Goal: Find specific page/section: Find specific page/section

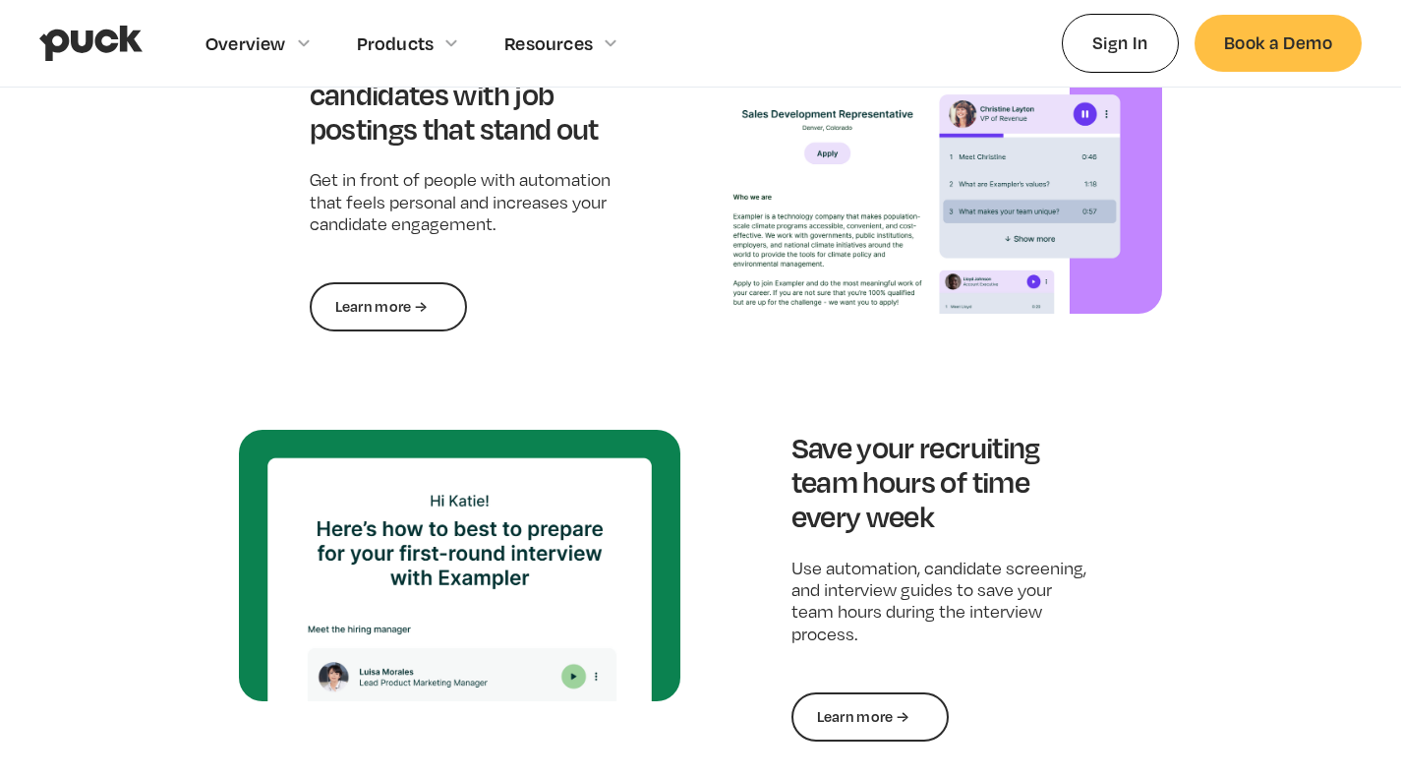
scroll to position [1777, 0]
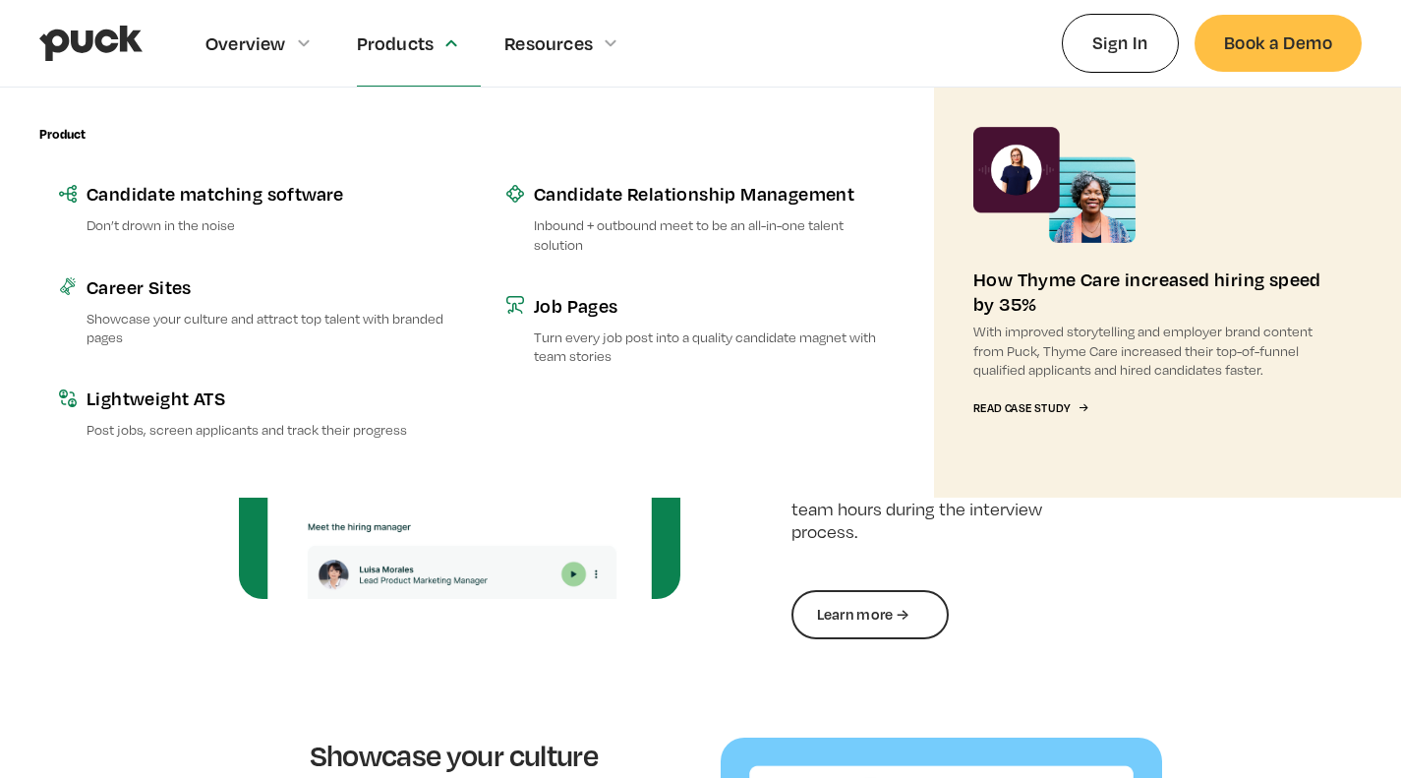
click at [546, 301] on div "Job Pages" at bounding box center [714, 305] width 361 height 25
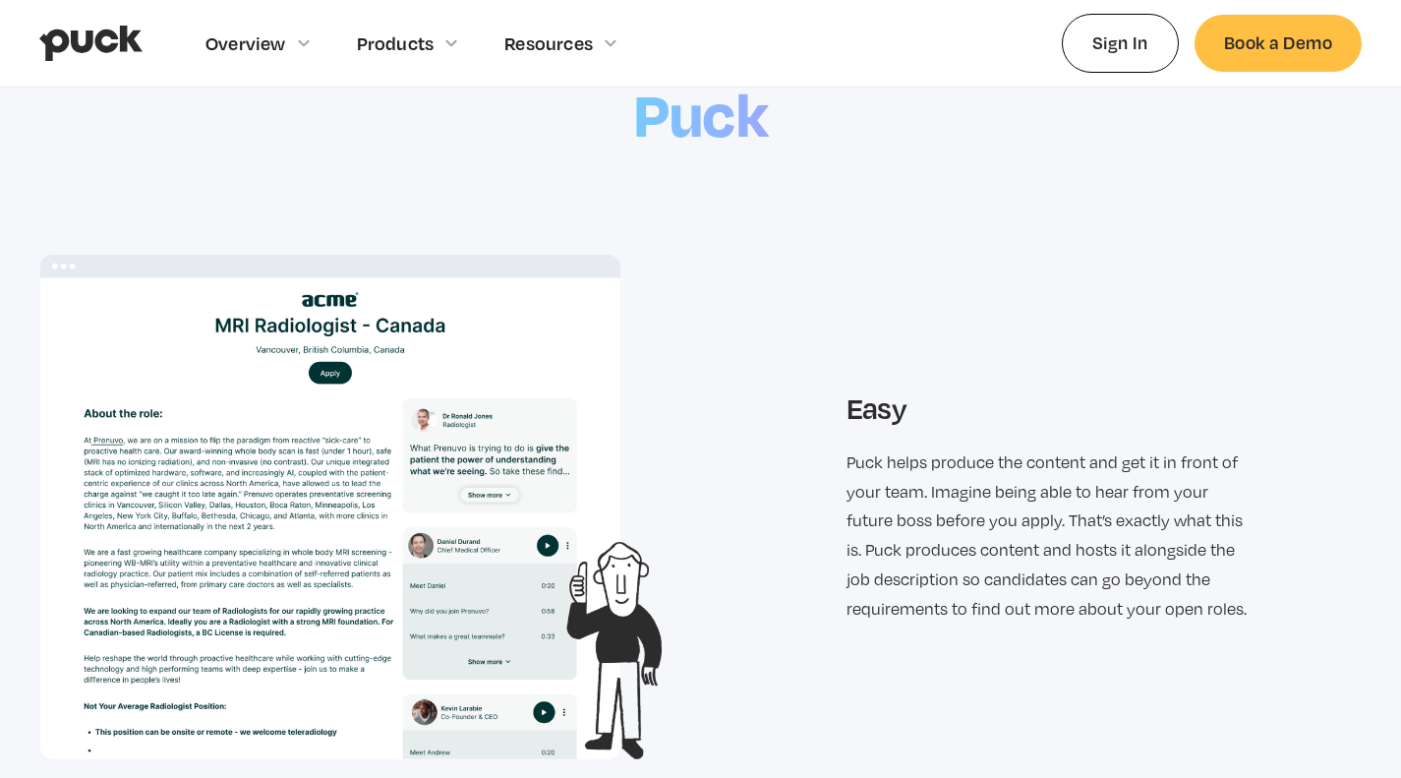
scroll to position [2603, 0]
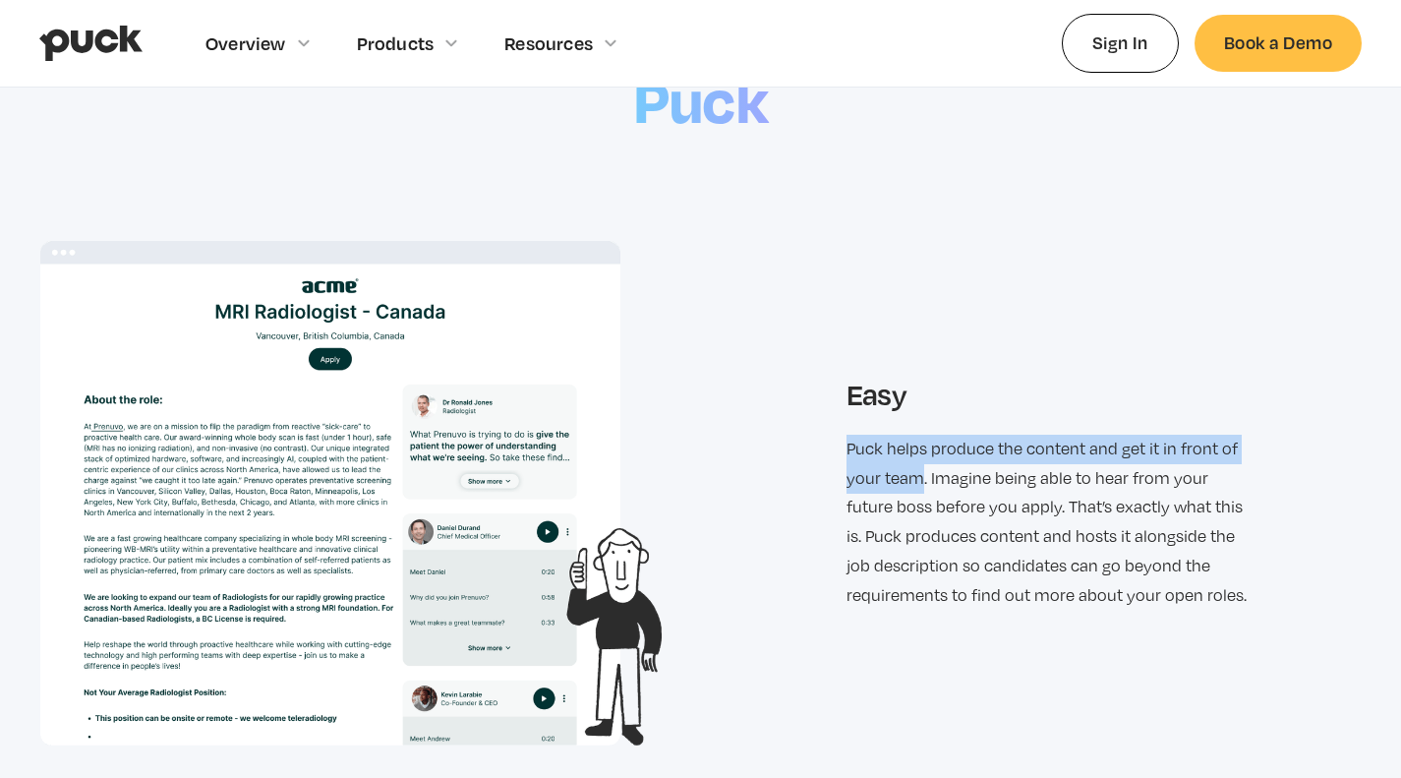
drag, startPoint x: 915, startPoint y: 482, endPoint x: 799, endPoint y: 442, distance: 122.5
click at [799, 442] on div "Easy Puck helps produce the content and get it in front of your team. Imagine b…" at bounding box center [701, 493] width 1322 height 504
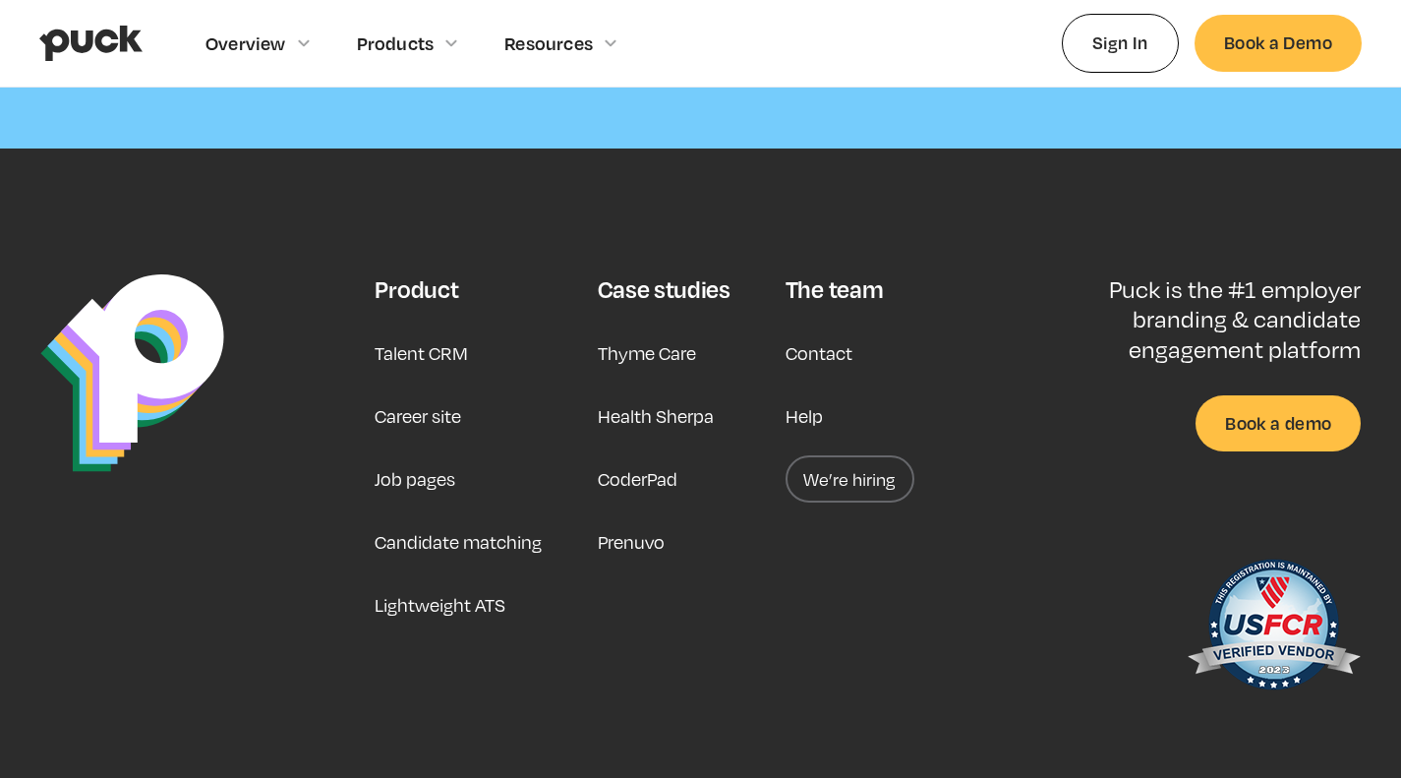
scroll to position [6191, 0]
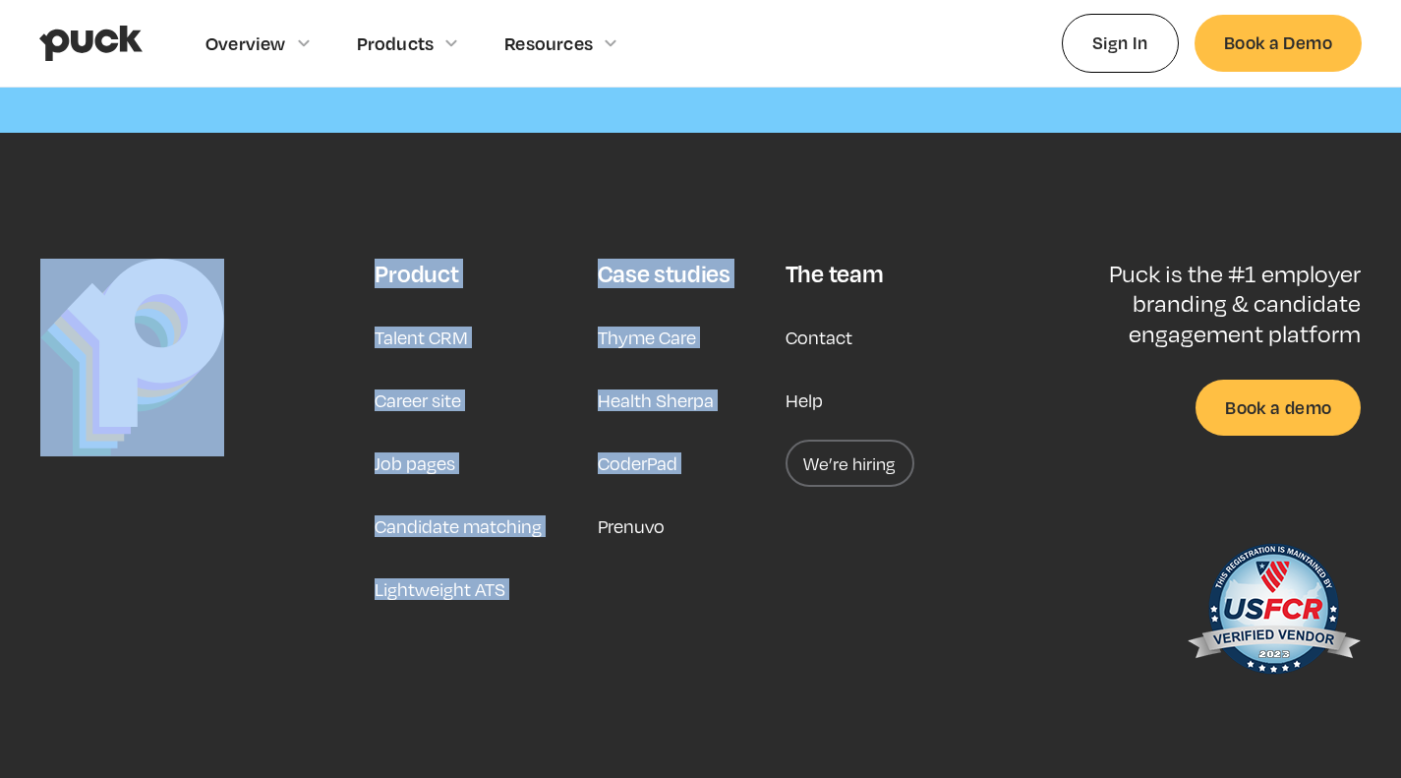
drag, startPoint x: 580, startPoint y: 606, endPoint x: 335, endPoint y: 566, distance: 248.0
click at [335, 566] on div "Product Talent CRM Career site Job pages Candidate matching Lightweight ATS Cas…" at bounding box center [701, 529] width 1361 height 541
click at [366, 567] on div "Product Talent CRM Career site Job pages Candidate matching Lightweight ATS Cas…" at bounding box center [701, 529] width 1361 height 541
click at [417, 554] on div "Talent CRM Career site Job pages Candidate matching Lightweight ATS" at bounding box center [458, 463] width 167 height 299
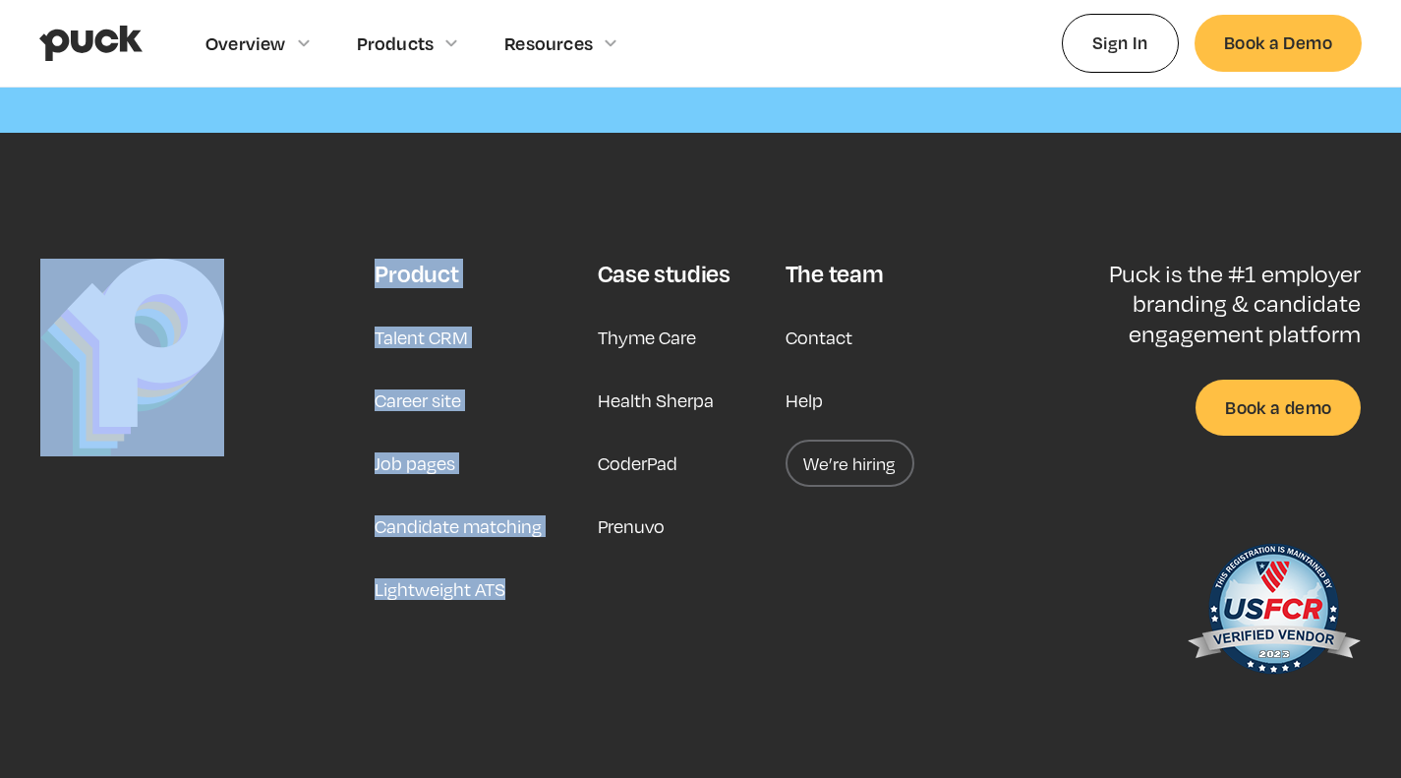
drag, startPoint x: 165, startPoint y: 595, endPoint x: 358, endPoint y: 570, distance: 194.3
click at [358, 570] on div "Product Talent CRM Career site Job pages Candidate matching Lightweight ATS Cas…" at bounding box center [701, 529] width 1361 height 541
click at [344, 577] on link at bounding box center [198, 475] width 316 height 433
click at [511, 401] on div "Talent CRM Career site Job pages Candidate matching Lightweight ATS" at bounding box center [458, 463] width 167 height 299
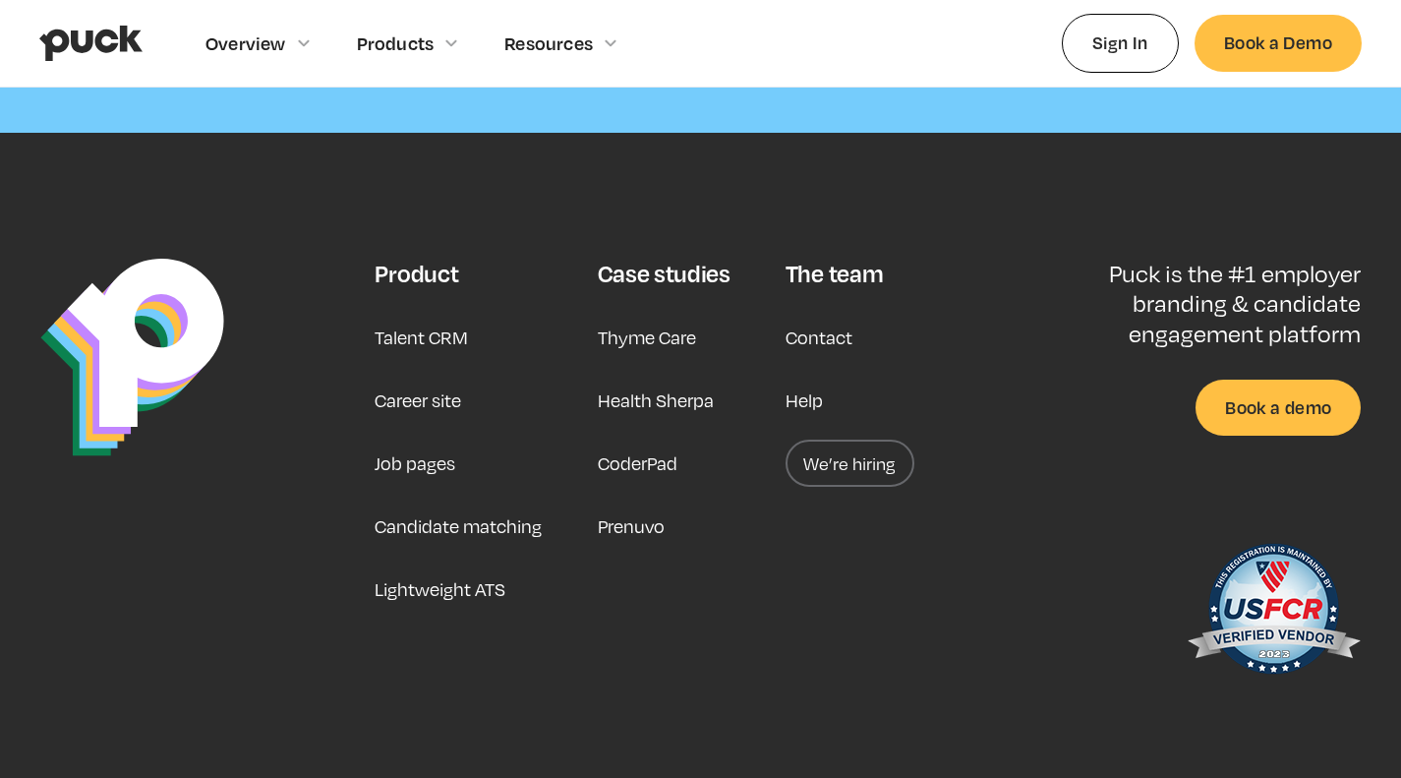
click at [398, 474] on link "Job pages" at bounding box center [415, 463] width 81 height 47
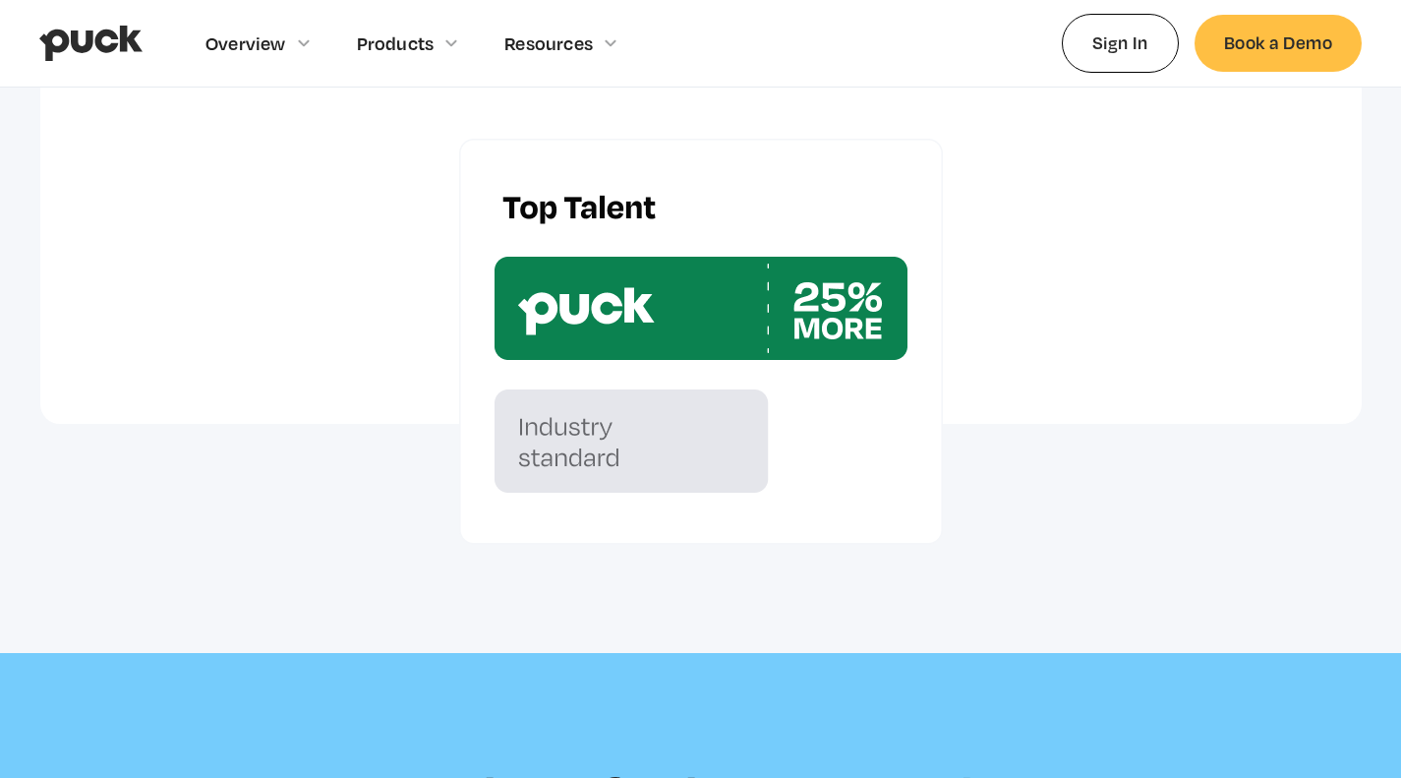
scroll to position [5259, 0]
